Goal: Communication & Community: Answer question/provide support

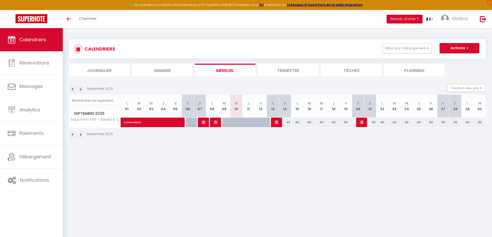
click at [81, 88] on img at bounding box center [81, 89] width 6 height 6
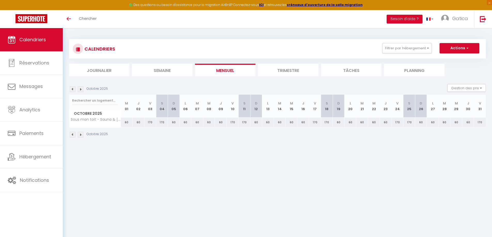
click at [81, 88] on img at bounding box center [81, 89] width 6 height 6
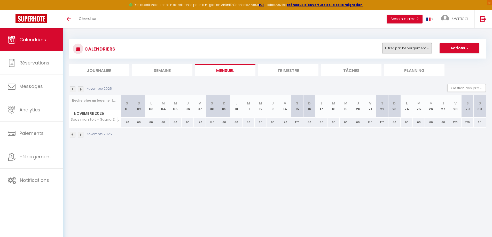
click at [405, 44] on button "Filtrer par hébergement" at bounding box center [407, 48] width 50 height 10
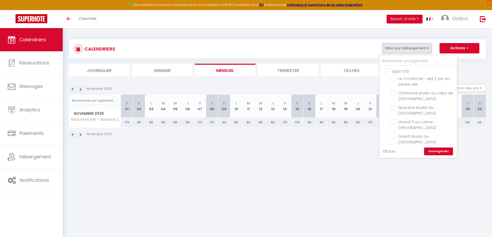
click at [390, 152] on link "Effacer" at bounding box center [389, 152] width 12 height 6
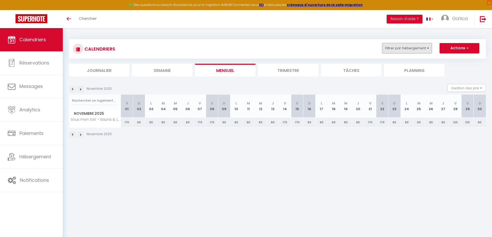
click at [416, 43] on button "Filtrer par hébergement" at bounding box center [407, 48] width 50 height 10
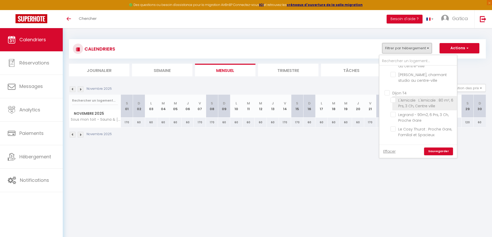
scroll to position [181, 0]
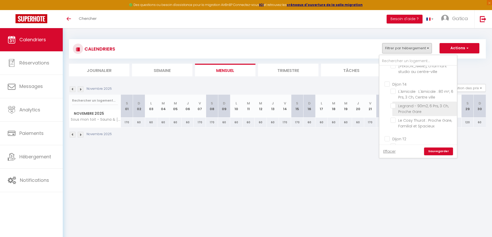
click at [394, 107] on input "Legrand - 90m2, 6 Prs, 3 Ch, Proche Gare" at bounding box center [422, 105] width 65 height 5
checkbox input "true"
checkbox input "false"
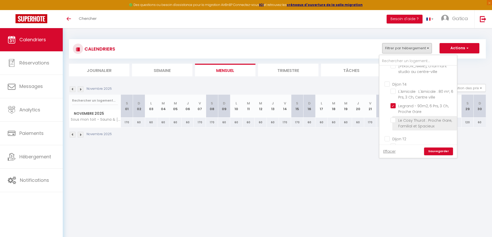
checkbox input "false"
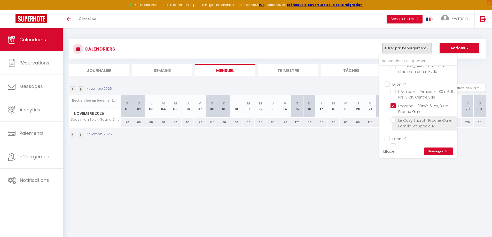
checkbox input "false"
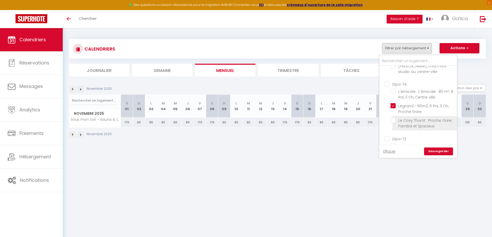
checkbox input "false"
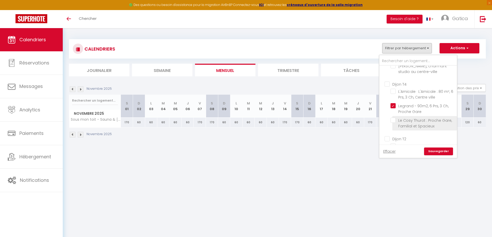
checkbox input "false"
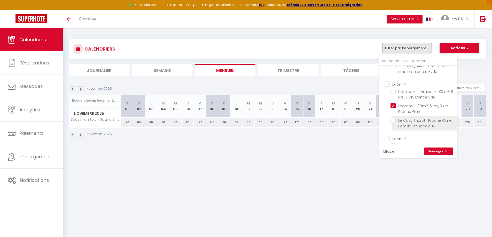
checkbox input "false"
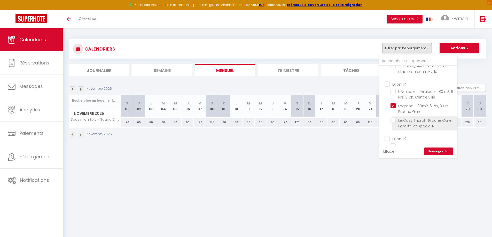
checkbox input "false"
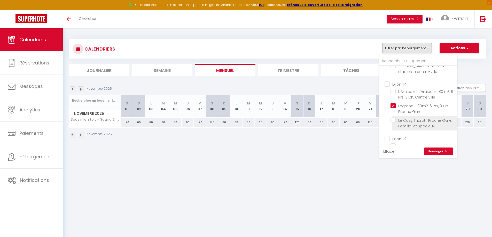
checkbox input "false"
click at [436, 151] on link "Sauvegarder" at bounding box center [438, 152] width 29 height 8
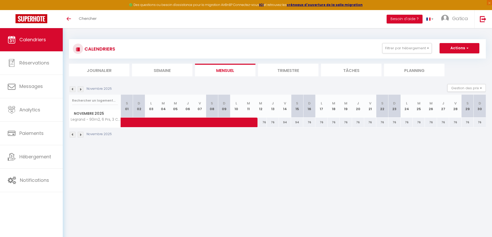
click at [82, 91] on img at bounding box center [81, 89] width 6 height 6
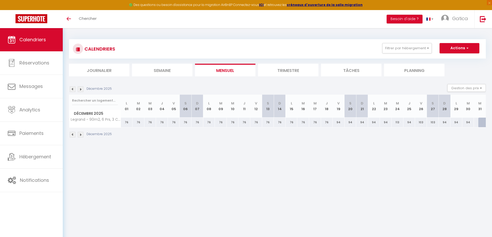
click at [82, 91] on img at bounding box center [81, 89] width 6 height 6
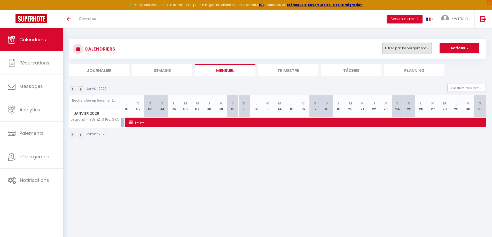
click at [423, 45] on button "Filtrer par hébergement" at bounding box center [407, 48] width 50 height 10
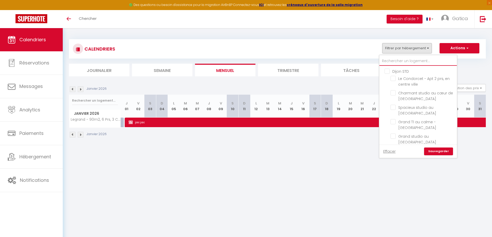
click at [399, 61] on input "text" at bounding box center [417, 61] width 77 height 9
type input "v"
checkbox input "false"
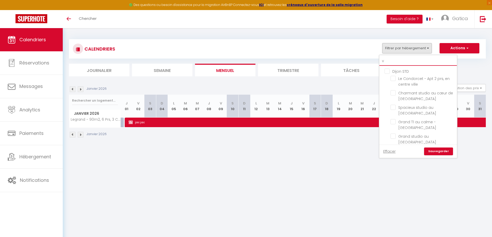
checkbox input "false"
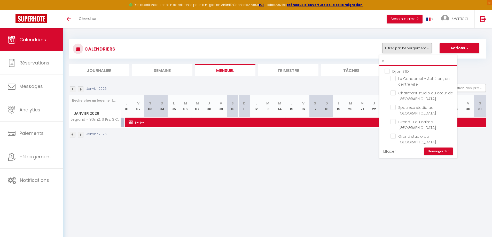
checkbox input "false"
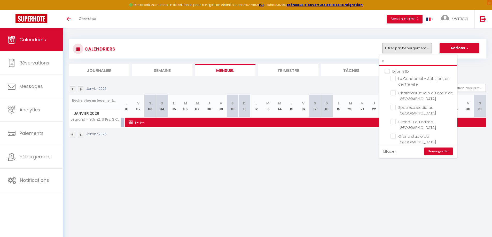
checkbox input "false"
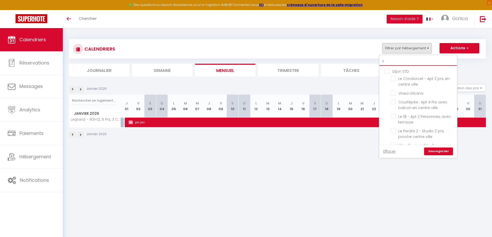
type input "vi"
checkbox input "false"
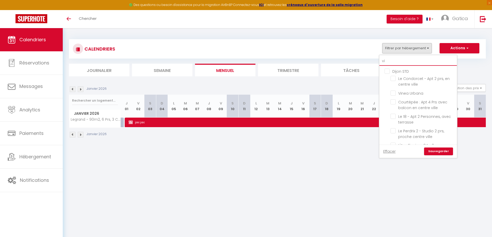
checkbox input "false"
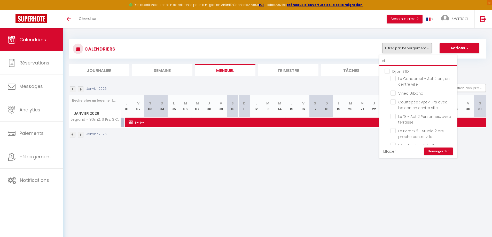
checkbox input "false"
type input "vin"
checkbox input "false"
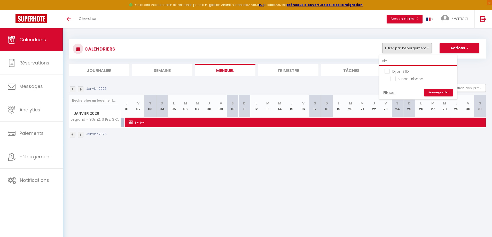
type input "vine"
checkbox input "false"
type input "vinea"
checkbox input "false"
type input "vinea"
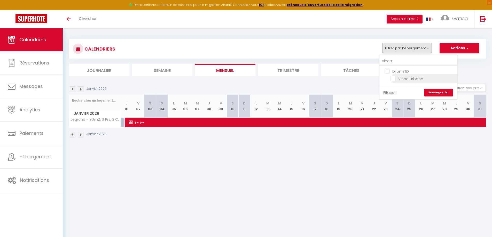
click at [408, 79] on input "Vinea Urbana" at bounding box center [422, 78] width 65 height 5
checkbox input "true"
click at [438, 90] on link "Sauvegarder" at bounding box center [438, 93] width 29 height 8
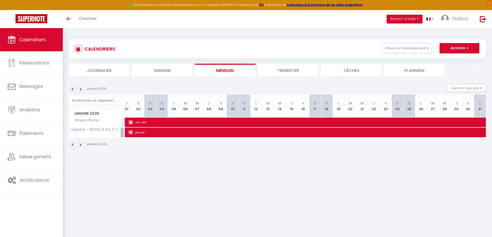
click at [72, 89] on img at bounding box center [73, 89] width 6 height 6
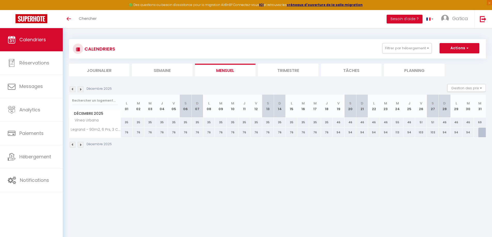
click at [72, 89] on img at bounding box center [73, 89] width 6 height 6
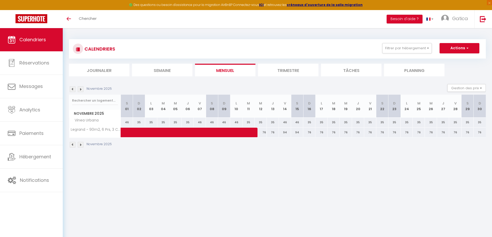
click at [72, 89] on img at bounding box center [73, 89] width 6 height 6
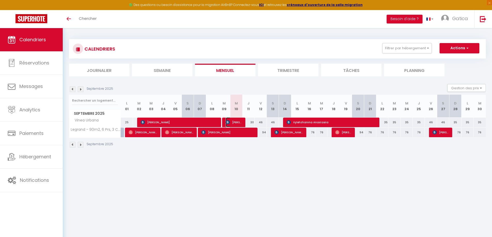
click at [236, 121] on span "[PERSON_NAME]" at bounding box center [234, 122] width 16 height 10
select select "OK"
select select "0"
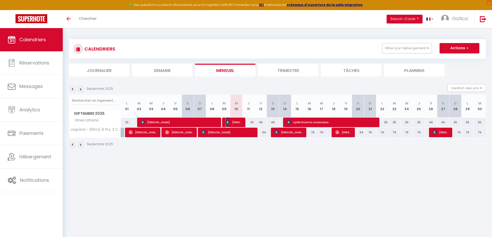
select select "1"
select select
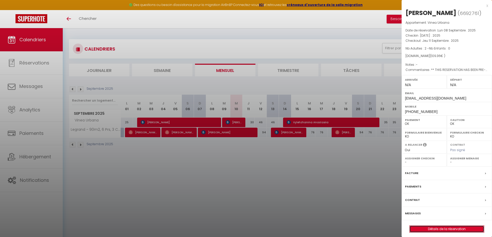
click at [445, 233] on link "Détails de la réservation" at bounding box center [446, 229] width 74 height 7
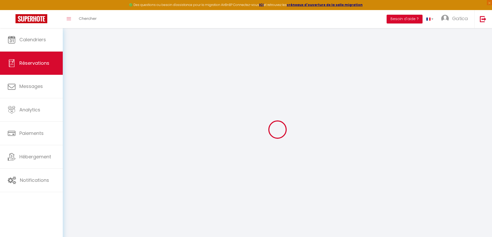
select select
checkbox input "false"
select select
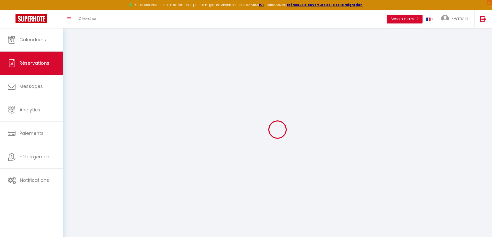
checkbox input "false"
type textarea "** THIS RESERVATION HAS BEEN PRE-PAID ** BOOKING NOTE : Payment charge is EUR 1…"
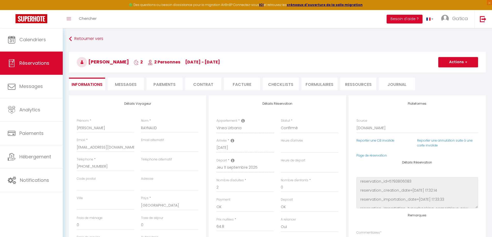
click at [128, 85] on span "Messages" at bounding box center [126, 85] width 22 height 6
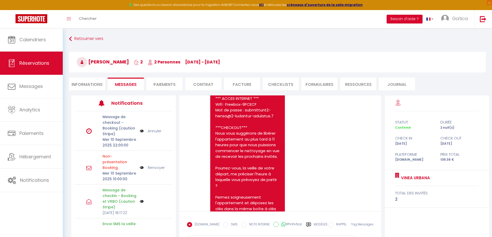
scroll to position [1040, 0]
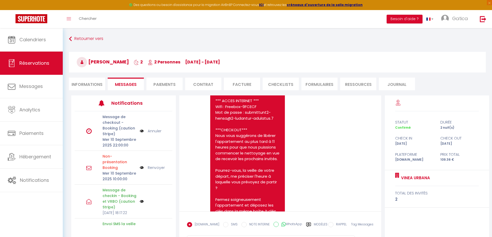
click at [273, 223] on input "WhatsApp" at bounding box center [275, 224] width 5 height 5
radio input "true"
click at [198, 226] on label "[DOMAIN_NAME]" at bounding box center [205, 225] width 27 height 6
click at [192, 226] on input "EMAIL" at bounding box center [189, 224] width 5 height 5
radio input "true"
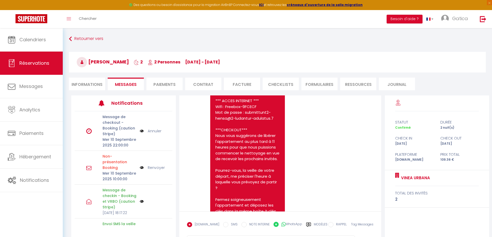
radio input "false"
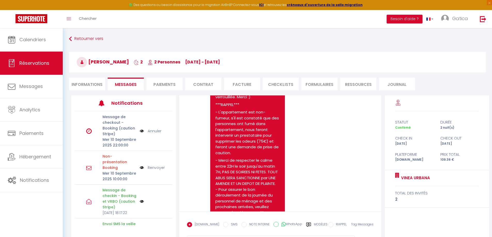
scroll to position [1376, 0]
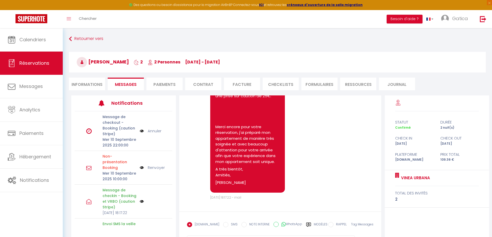
click at [223, 212] on form "[DOMAIN_NAME] SMS NOTE INTERNE WhatsApp Modèles 10 « ‹ » › [DATE] [PHONE_NUMBER…" at bounding box center [280, 235] width 202 height 46
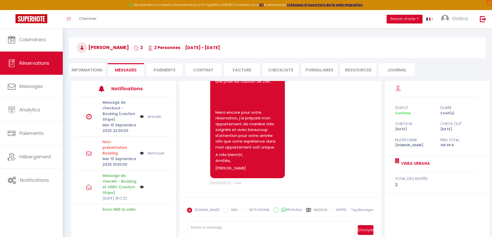
scroll to position [28, 0]
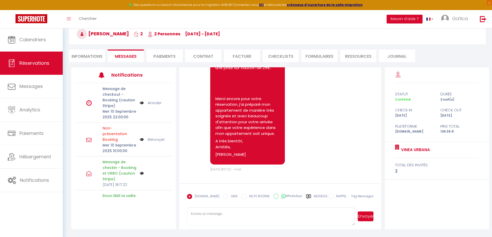
paste textarea "Bonjour [PERSON_NAME], J'espère que vous allez bien et que vous êtes bien insta…"
click at [252, 218] on textarea "Bonjour [PERSON_NAME], J'espère que vous allez bien et que vous êtes bien insta…" at bounding box center [271, 217] width 168 height 18
paste textarea "😊"
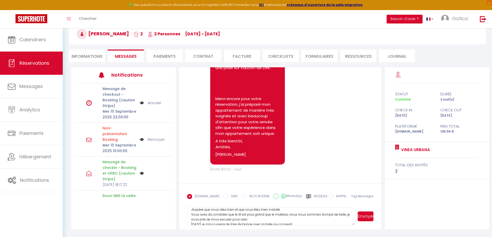
scroll to position [0, 0]
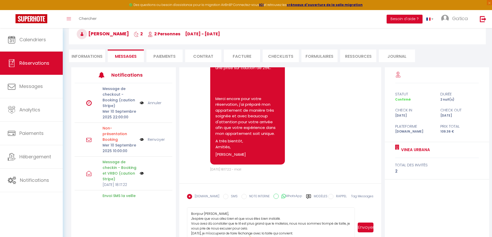
drag, startPoint x: 351, startPoint y: 224, endPoint x: 354, endPoint y: 247, distance: 23.3
click at [354, 209] on html "🟢 Des questions ou besoin d'assistance pour la migration AirBnB? Connectez-vous…" at bounding box center [246, 90] width 492 height 237
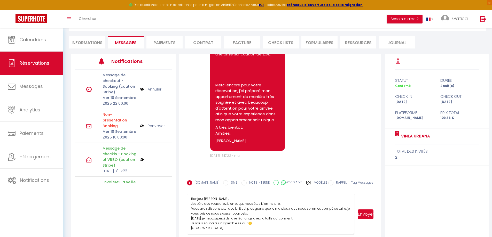
scroll to position [50, 0]
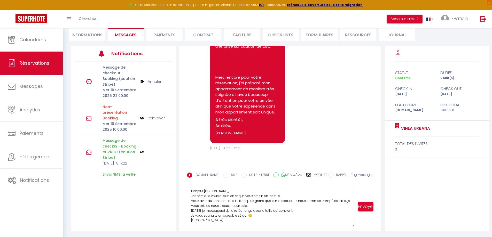
click at [189, 221] on textarea "Bonjour [PERSON_NAME], J'espère que vous allez bien et que vous êtes bien insta…" at bounding box center [271, 206] width 168 height 41
click at [208, 219] on textarea "Bonjour [PERSON_NAME], J'espère que vous allez bien et que vous êtes bien insta…" at bounding box center [271, 206] width 168 height 41
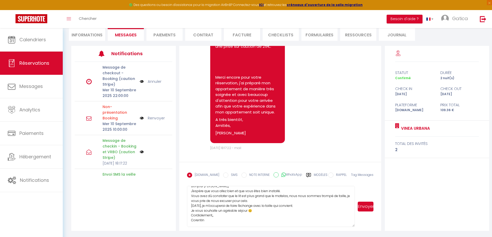
drag, startPoint x: 208, startPoint y: 219, endPoint x: 189, endPoint y: 219, distance: 19.4
click at [189, 219] on textarea "Bonjour [PERSON_NAME], J'espère que vous allez bien et que vous êtes bien insta…" at bounding box center [271, 206] width 168 height 41
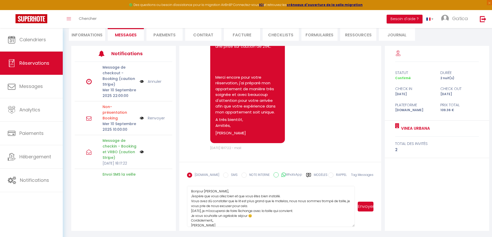
scroll to position [0, 0]
type textarea "Bonjour [PERSON_NAME], J'espère que vous allez bien et que vous êtes bien insta…"
click at [365, 206] on button "Envoyer" at bounding box center [366, 207] width 16 height 10
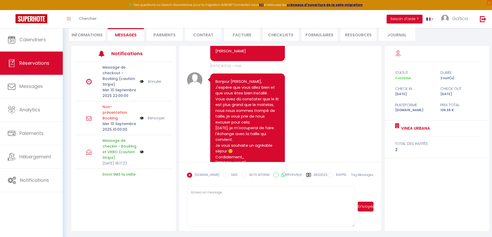
scroll to position [1486, 0]
